Goal: Task Accomplishment & Management: Manage account settings

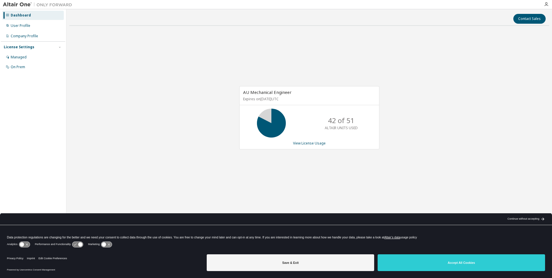
click at [453, 135] on div "AU Mechanical Engineer Expires on [DATE] UTC 42 of 51 ALTAIR UNITS USED View Li…" at bounding box center [309, 120] width 480 height 180
click at [305, 141] on link "View License Usage" at bounding box center [309, 143] width 33 height 5
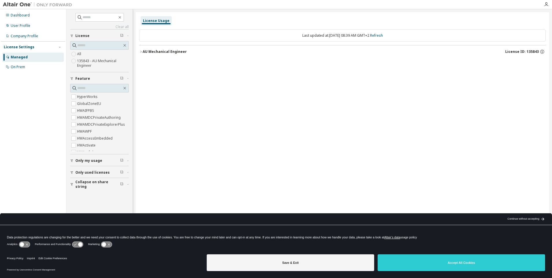
click at [142, 52] on icon "button" at bounding box center [140, 51] width 3 height 3
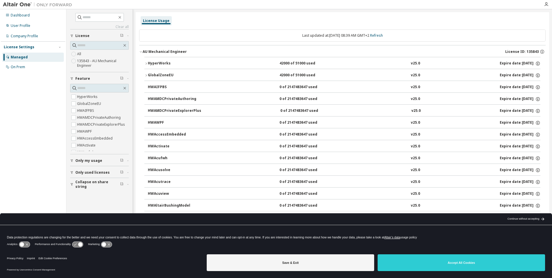
click at [140, 52] on icon "button" at bounding box center [140, 51] width 3 height 3
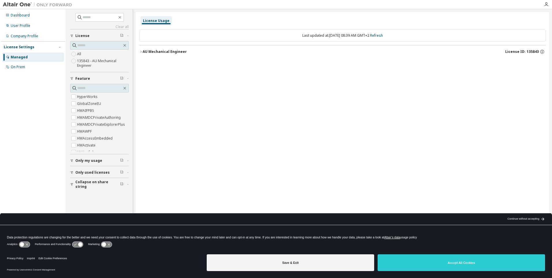
click at [140, 52] on icon "button" at bounding box center [140, 51] width 3 height 3
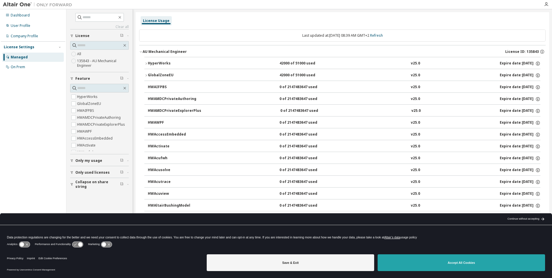
click at [428, 260] on button "Accept All Cookies" at bounding box center [460, 262] width 167 height 17
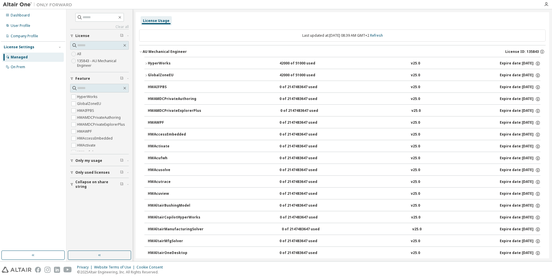
click at [145, 66] on button "HyperWorks 42000 of 51000 used v25.0 Expire date: [DATE]" at bounding box center [342, 63] width 396 height 13
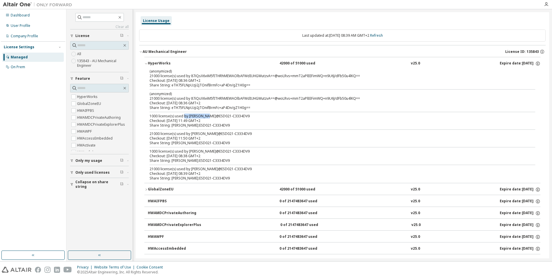
drag, startPoint x: 210, startPoint y: 117, endPoint x: 184, endPoint y: 117, distance: 25.7
click at [184, 117] on div "1000 license(s) used by [PERSON_NAME]@ESD021-C3334DV9" at bounding box center [335, 116] width 372 height 5
drag, startPoint x: 184, startPoint y: 117, endPoint x: 229, endPoint y: 142, distance: 51.3
click at [229, 142] on div "Share String: [PERSON_NAME]:ESD021-C3334DV9" at bounding box center [335, 143] width 372 height 5
drag, startPoint x: 193, startPoint y: 130, endPoint x: 180, endPoint y: 129, distance: 12.5
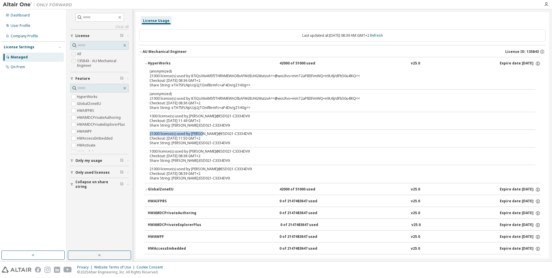
click at [180, 129] on div "(anonymized) 21000 license(s) used by 87iQsX6viM5fITHRhMEWAOlbAFWdIUHGWutzvA==@…" at bounding box center [342, 126] width 396 height 114
drag, startPoint x: 180, startPoint y: 129, endPoint x: 222, endPoint y: 139, distance: 42.5
click at [222, 139] on div "Checkout: [DATE] 11:50 GMT+2" at bounding box center [335, 138] width 372 height 5
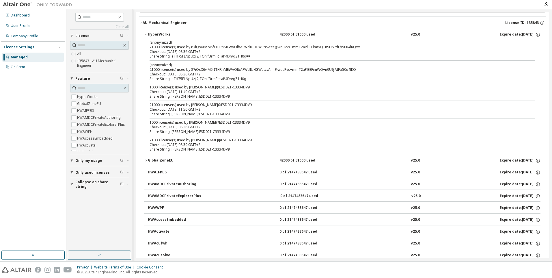
drag, startPoint x: 191, startPoint y: 108, endPoint x: 208, endPoint y: 109, distance: 16.8
click at [208, 109] on div "Checkout: [DATE] 11:50 GMT+2" at bounding box center [335, 109] width 372 height 5
drag, startPoint x: 208, startPoint y: 109, endPoint x: 243, endPoint y: 118, distance: 36.3
click at [243, 118] on div at bounding box center [342, 118] width 386 height 0
click at [156, 29] on button "HyperWorks 42000 of 51000 used v25.0 Expire date: [DATE]" at bounding box center [342, 34] width 396 height 13
